Goal: Task Accomplishment & Management: Manage account settings

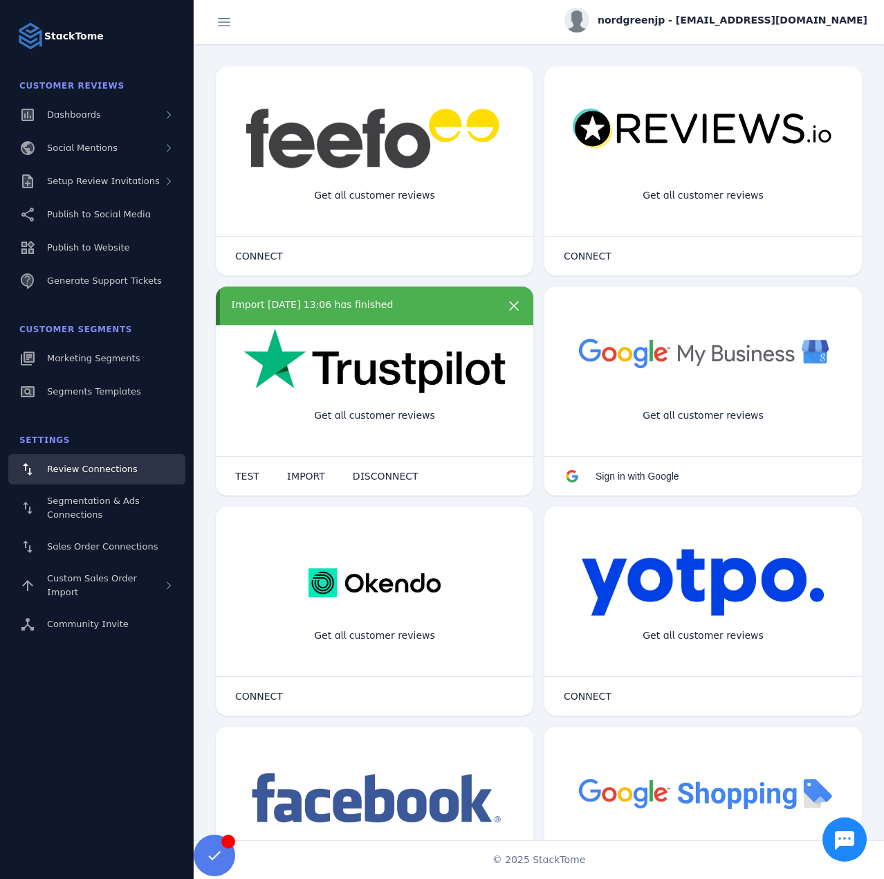
click at [122, 165] on fuse-vertical-navigation-group-item "Customer Reviews Dashboards Social Mentions Setup Review Invitations Publish to…" at bounding box center [97, 185] width 194 height 227
click at [116, 181] on span "Setup Review Invitations" at bounding box center [103, 181] width 113 height 10
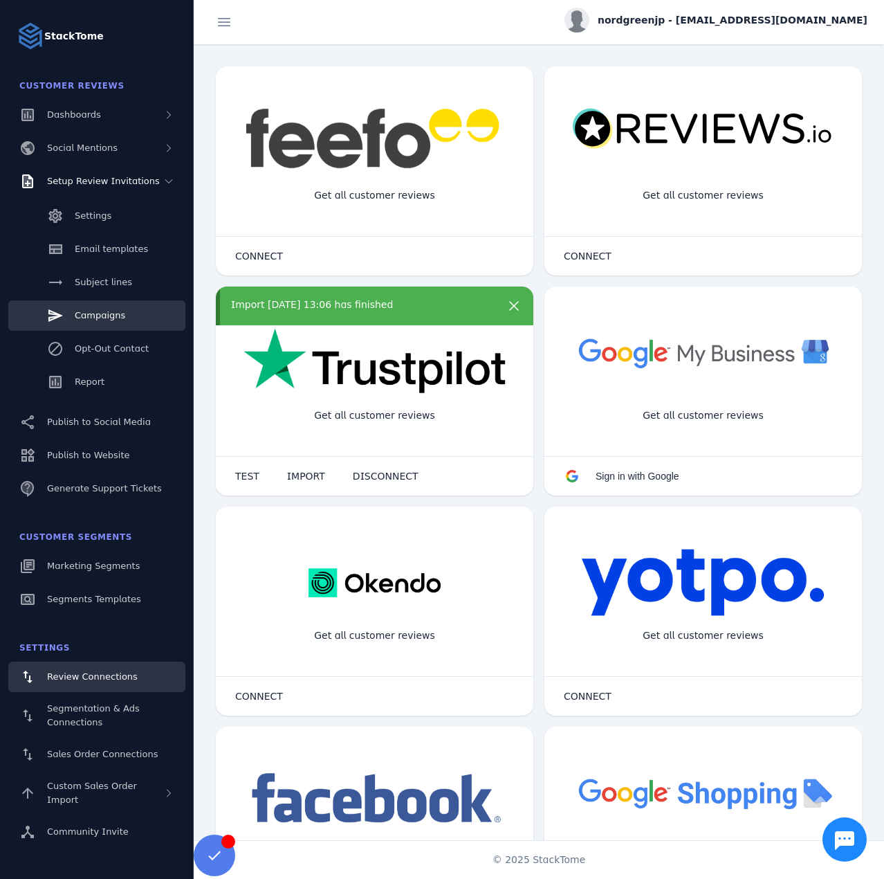
click at [108, 317] on span "Campaigns" at bounding box center [100, 315] width 51 height 10
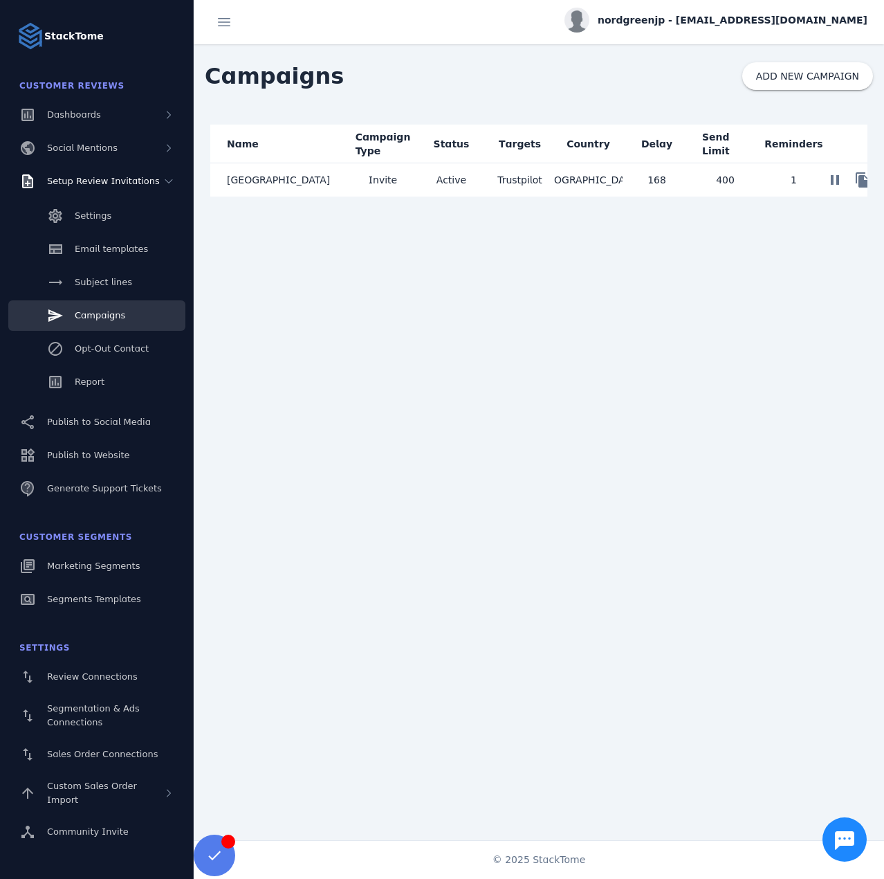
click at [297, 194] on mat-cell "[GEOGRAPHIC_DATA]" at bounding box center [279, 179] width 138 height 33
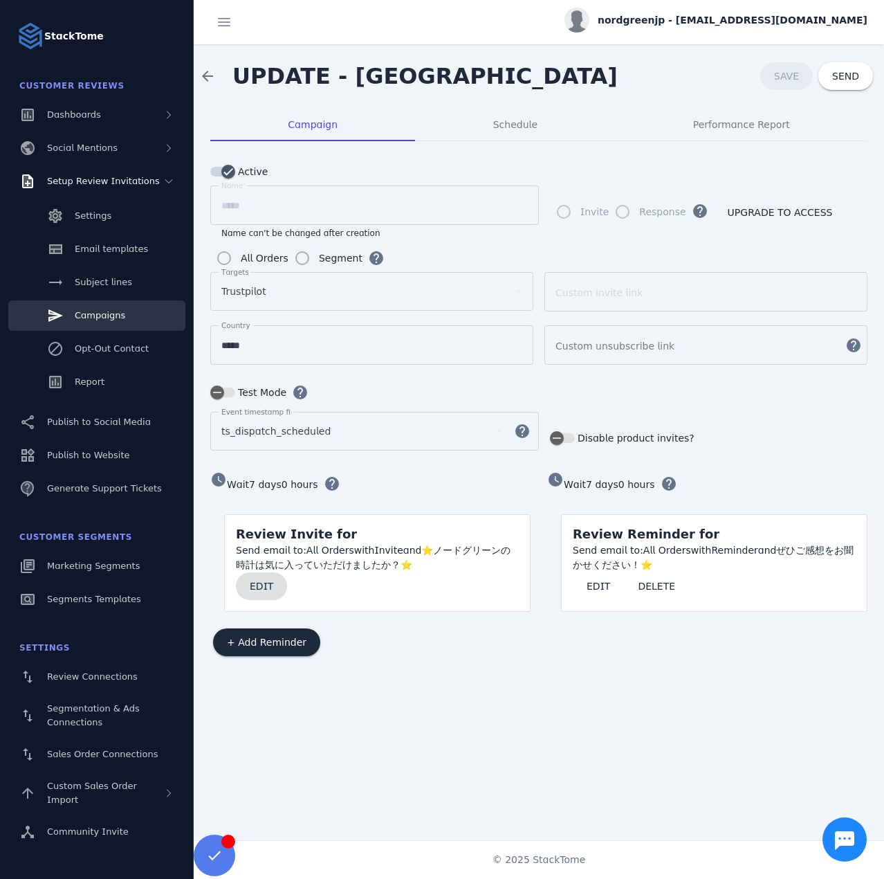
click at [252, 585] on span "EDIT" at bounding box center [262, 586] width 24 height 10
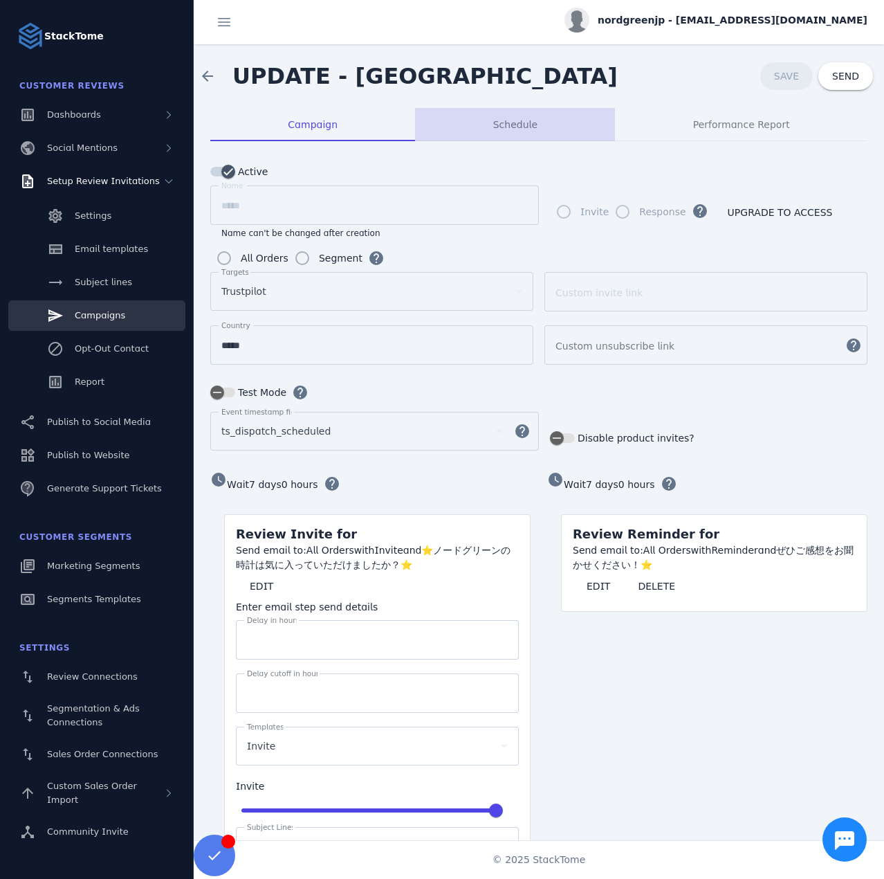
click at [564, 136] on div "Schedule" at bounding box center [515, 124] width 200 height 33
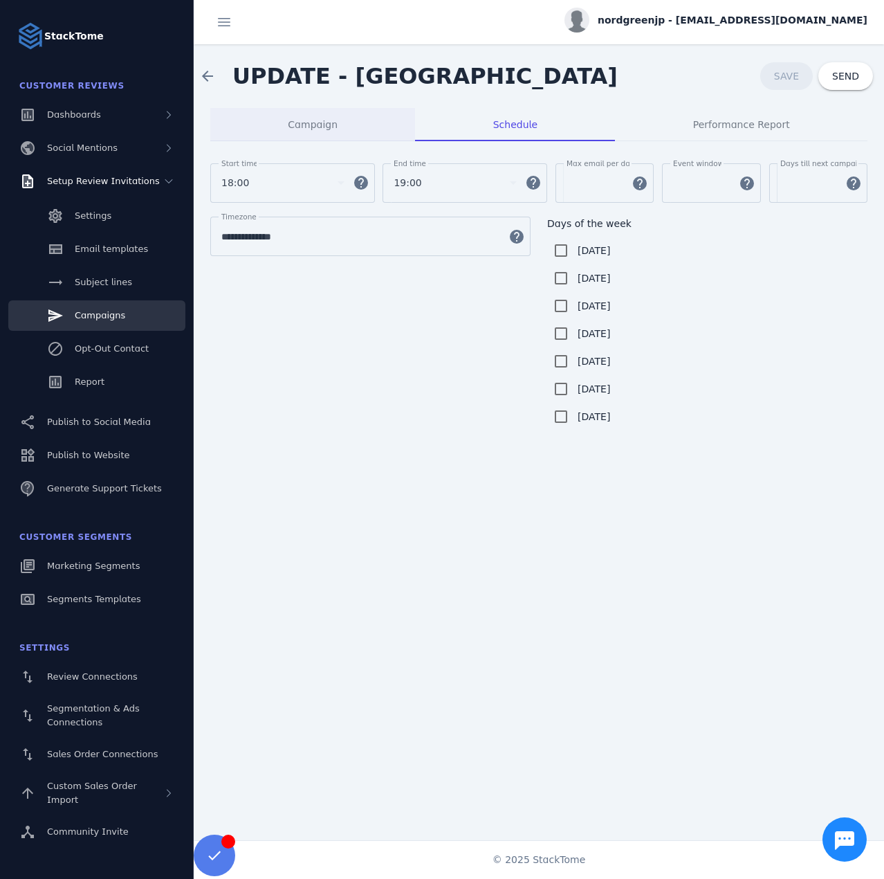
click at [307, 128] on span "Campaign" at bounding box center [313, 125] width 50 height 10
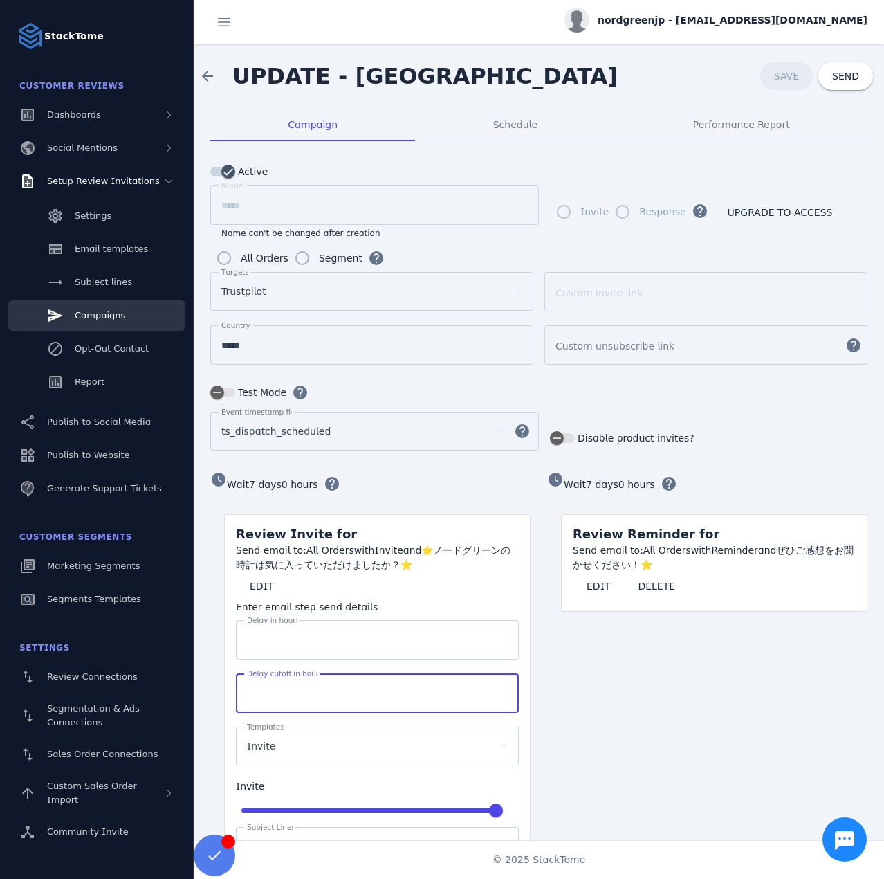
drag, startPoint x: 268, startPoint y: 688, endPoint x: 235, endPoint y: 685, distance: 32.6
click at [235, 685] on mat-card-content "Send email to: All Orders with Invite and ⭐ノードグリーンの時計は気に入っていただけましたか？⭐ EDIT Ente…" at bounding box center [377, 754] width 305 height 423
type input "****"
click at [783, 71] on span "SAVE" at bounding box center [786, 76] width 25 height 11
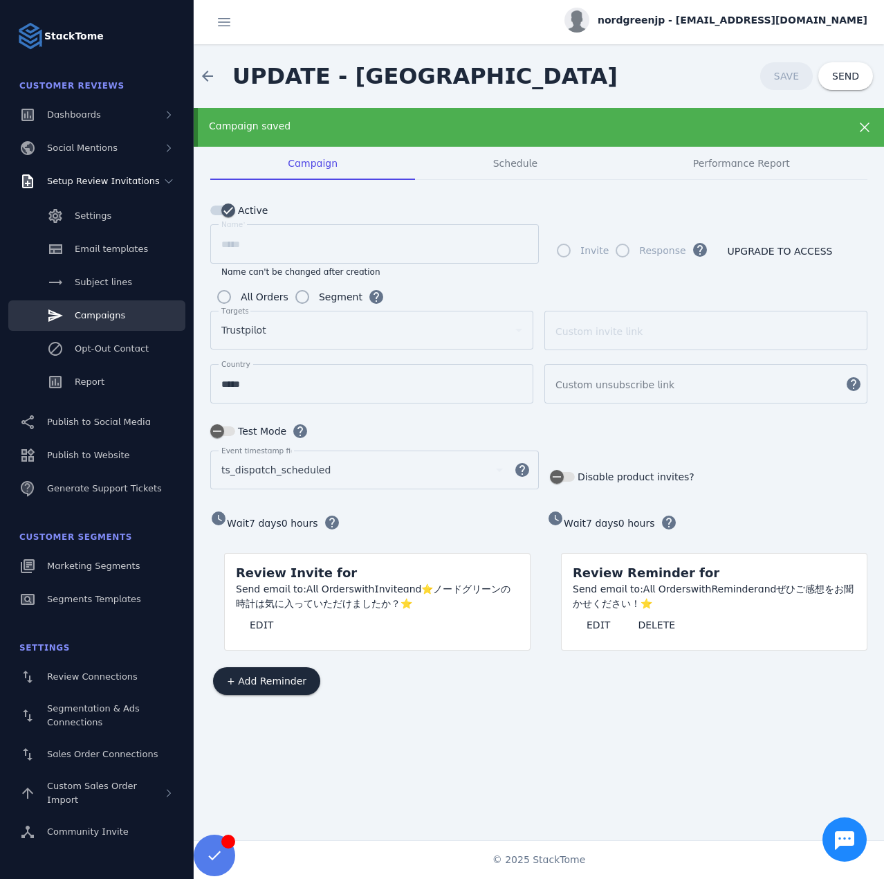
click at [722, 28] on div "nordgreenjp - cs_nordgreenjp@stacktome.com" at bounding box center [716, 20] width 303 height 25
click at [797, 138] on button "Sign out" at bounding box center [818, 133] width 100 height 33
